Goal: Task Accomplishment & Management: Use online tool/utility

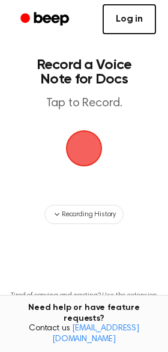
click at [125, 20] on link "Log in" at bounding box center [129, 19] width 53 height 30
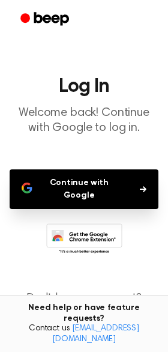
click at [74, 185] on button "Continue with Google" at bounding box center [84, 189] width 149 height 40
click at [145, 182] on button "Continue with Google" at bounding box center [84, 189] width 149 height 40
click at [82, 172] on button "Continue with Google" at bounding box center [84, 189] width 149 height 40
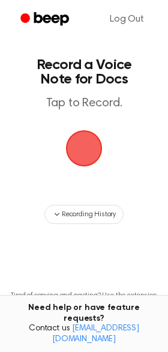
click at [86, 151] on span "button" at bounding box center [83, 148] width 55 height 55
click at [70, 155] on span "button" at bounding box center [83, 147] width 65 height 65
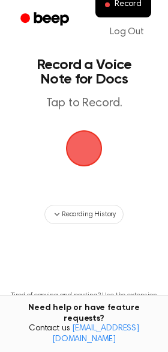
click at [89, 145] on span "button" at bounding box center [84, 148] width 48 height 48
